Goal: Find contact information: Find contact information

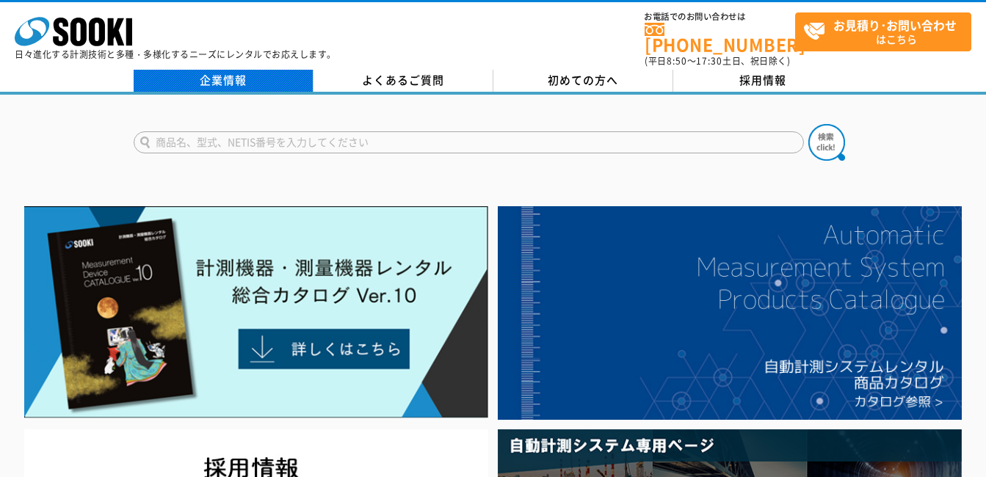
click at [237, 76] on link "企業情報" at bounding box center [224, 81] width 180 height 22
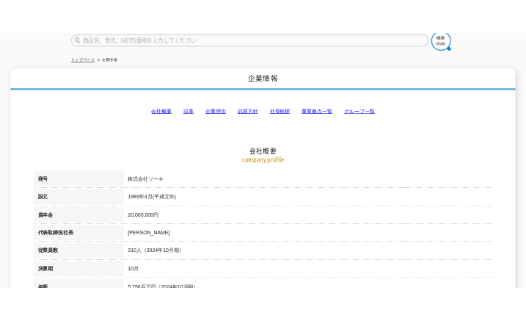
scroll to position [147, 0]
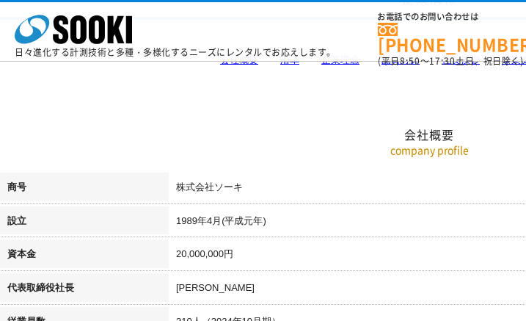
click at [203, 288] on td "[PERSON_NAME]" at bounding box center [514, 290] width 690 height 34
click at [191, 286] on td "[PERSON_NAME]" at bounding box center [514, 290] width 690 height 34
drag, startPoint x: 213, startPoint y: 287, endPoint x: 173, endPoint y: 292, distance: 40.0
click at [173, 292] on td "[PERSON_NAME]" at bounding box center [514, 290] width 690 height 34
drag, startPoint x: 173, startPoint y: 292, endPoint x: 211, endPoint y: 290, distance: 38.2
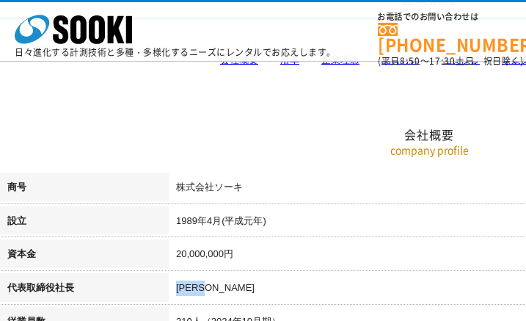
click at [211, 292] on td "[PERSON_NAME]" at bounding box center [514, 290] width 690 height 34
drag, startPoint x: 216, startPoint y: 288, endPoint x: 168, endPoint y: 290, distance: 47.8
click at [168, 290] on tr "代表取締役社長 [PERSON_NAME]" at bounding box center [429, 290] width 859 height 34
drag, startPoint x: 168, startPoint y: 290, endPoint x: 206, endPoint y: 287, distance: 37.5
click at [206, 287] on td "[PERSON_NAME]" at bounding box center [514, 290] width 690 height 34
